Goal: Check status

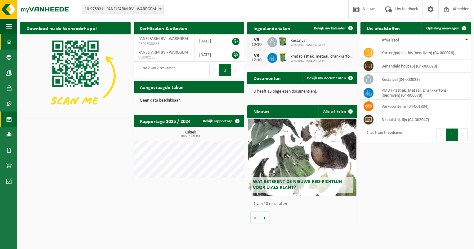
click at [9, 120] on span at bounding box center [9, 120] width 6 height 16
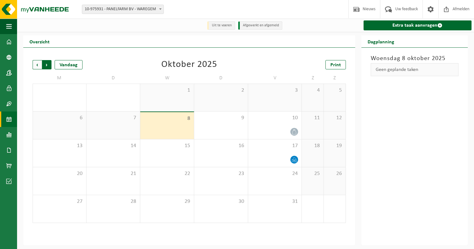
click at [38, 67] on span "Vorige" at bounding box center [37, 64] width 9 height 9
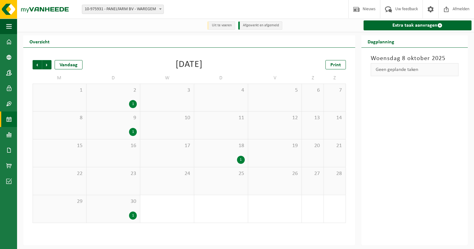
click at [129, 101] on div "1" at bounding box center [113, 104] width 47 height 8
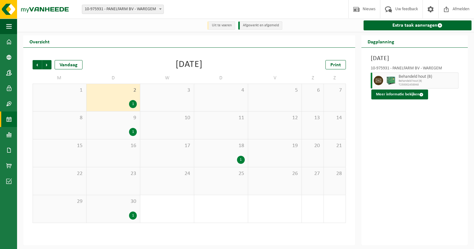
click at [127, 131] on div "1" at bounding box center [113, 132] width 47 height 8
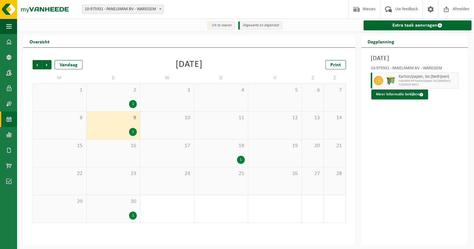
click at [242, 161] on div "1" at bounding box center [241, 160] width 8 height 8
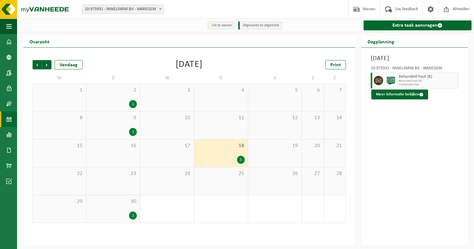
click at [130, 216] on div "1" at bounding box center [133, 216] width 8 height 8
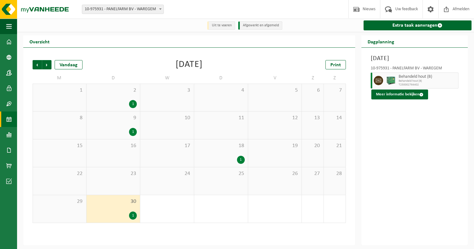
click at [227, 160] on div "1" at bounding box center [220, 160] width 47 height 8
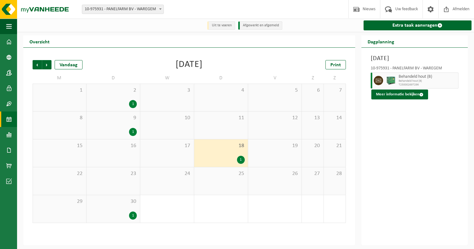
click at [124, 102] on div "1" at bounding box center [113, 104] width 47 height 8
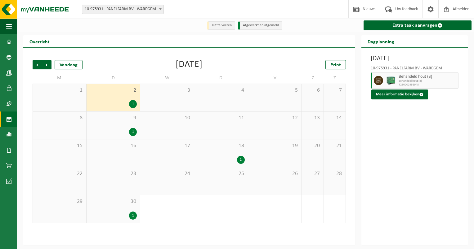
click at [217, 157] on div "1" at bounding box center [220, 160] width 47 height 8
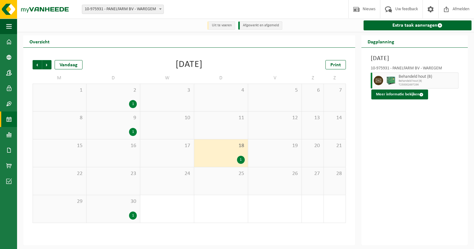
click at [130, 216] on div "1" at bounding box center [133, 216] width 8 height 8
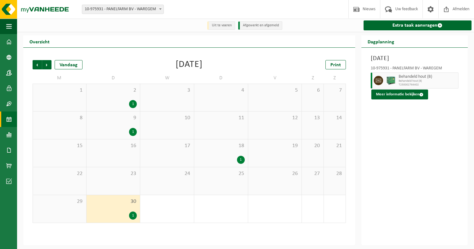
drag, startPoint x: 127, startPoint y: 91, endPoint x: 137, endPoint y: 95, distance: 11.1
click at [127, 91] on span "2" at bounding box center [113, 90] width 47 height 7
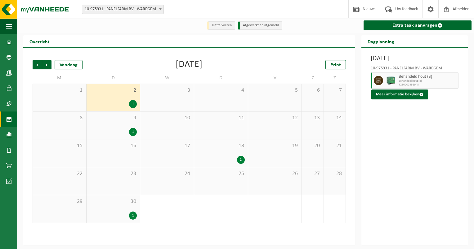
click at [419, 169] on div "[DATE] 10-975931 - PANELFARM BV - WAREGEM Behandeld hout (B) Behandeld hout (B)…" at bounding box center [414, 147] width 106 height 198
click at [414, 151] on div "[DATE] 10-975931 - PANELFARM BV - WAREGEM Behandeld hout (B) Behandeld hout (B)…" at bounding box center [414, 147] width 106 height 198
click at [418, 141] on div "[DATE] 10-975931 - PANELFARM BV - WAREGEM Behandeld hout (B) Behandeld hout (B)…" at bounding box center [414, 147] width 106 height 198
click at [123, 119] on span "9" at bounding box center [113, 118] width 47 height 7
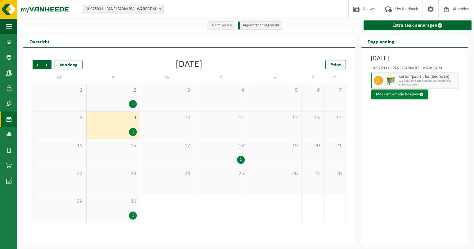
click at [401, 91] on button "Meer informatie bekijken" at bounding box center [399, 95] width 57 height 10
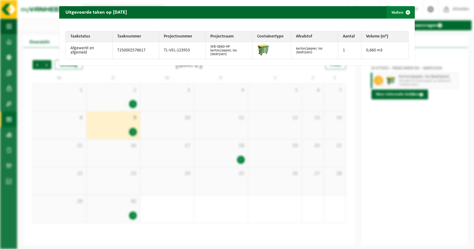
click at [403, 13] on span "button" at bounding box center [408, 12] width 12 height 12
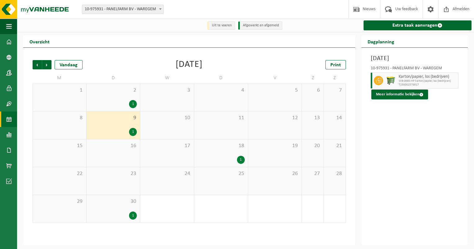
click at [124, 94] on span "2" at bounding box center [113, 90] width 47 height 7
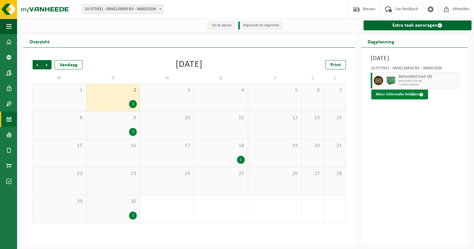
click at [402, 94] on button "Meer informatie bekijken" at bounding box center [399, 95] width 57 height 10
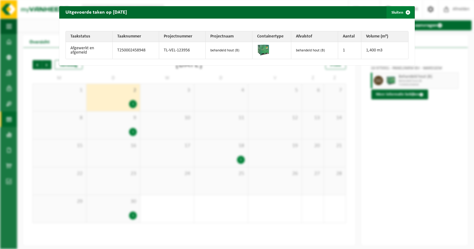
click at [403, 11] on span "button" at bounding box center [408, 12] width 12 height 12
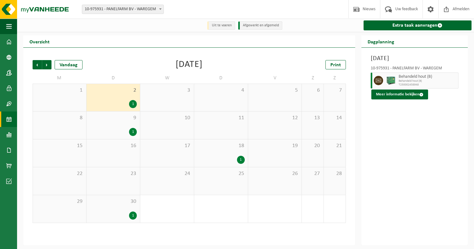
click at [240, 153] on div "18 1" at bounding box center [221, 154] width 54 height 28
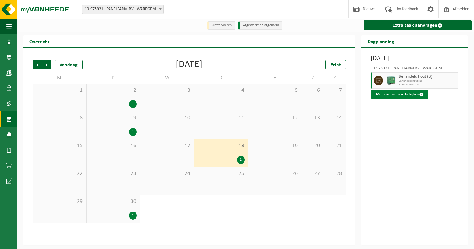
click at [406, 93] on button "Meer informatie bekijken" at bounding box center [399, 95] width 57 height 10
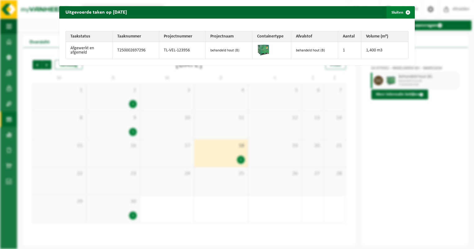
click at [402, 12] on span "button" at bounding box center [408, 12] width 12 height 12
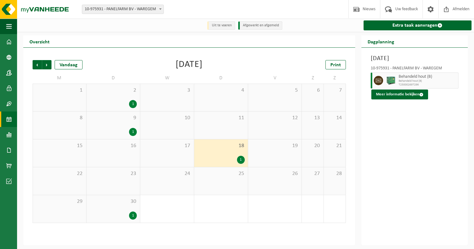
click at [127, 210] on div "30 1" at bounding box center [114, 209] width 54 height 28
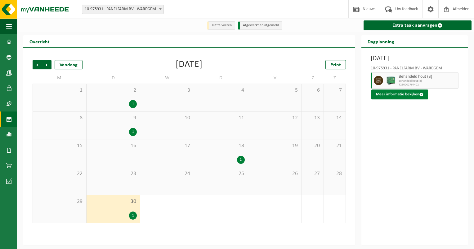
click at [399, 94] on button "Meer informatie bekijken" at bounding box center [399, 95] width 57 height 10
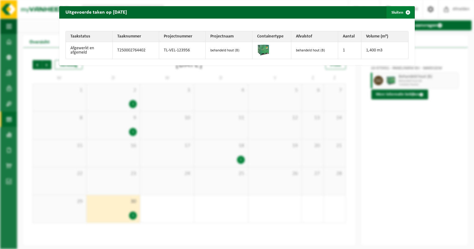
click at [406, 12] on span "button" at bounding box center [408, 12] width 12 height 12
